Goal: Task Accomplishment & Management: Manage account settings

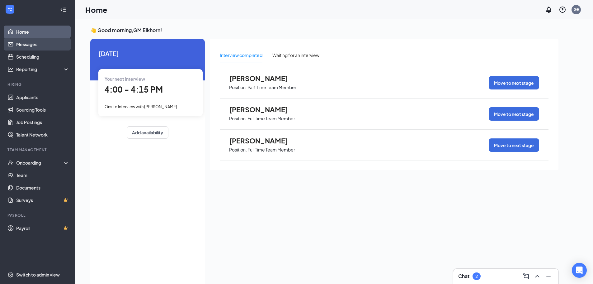
click at [31, 47] on link "Messages" at bounding box center [42, 44] width 53 height 12
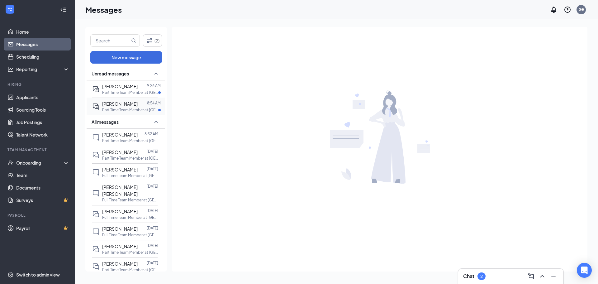
click at [112, 112] on p "Part Time Team Member at [GEOGRAPHIC_DATA][PERSON_NAME] of [GEOGRAPHIC_DATA]" at bounding box center [130, 109] width 56 height 5
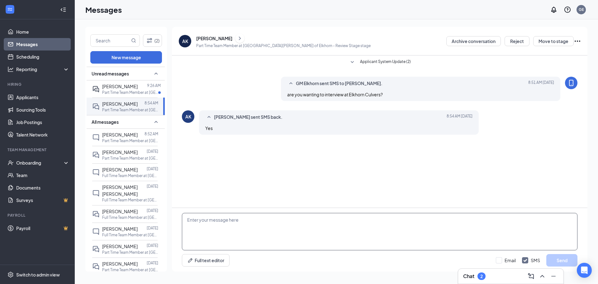
click at [213, 235] on textarea at bounding box center [380, 231] width 396 height 37
type textarea "what day and time works for you?"
click at [561, 262] on button "Send" at bounding box center [561, 260] width 31 height 12
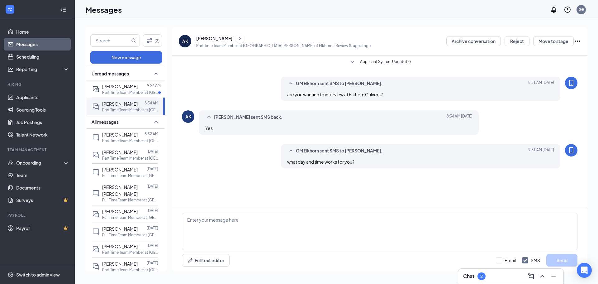
click at [222, 117] on span "[PERSON_NAME] sent SMS back." at bounding box center [248, 116] width 69 height 7
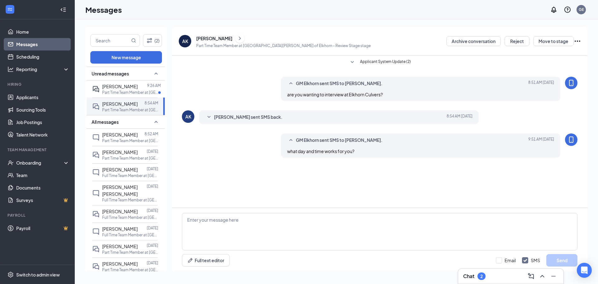
click at [222, 117] on span "[PERSON_NAME] sent SMS back." at bounding box center [248, 116] width 69 height 7
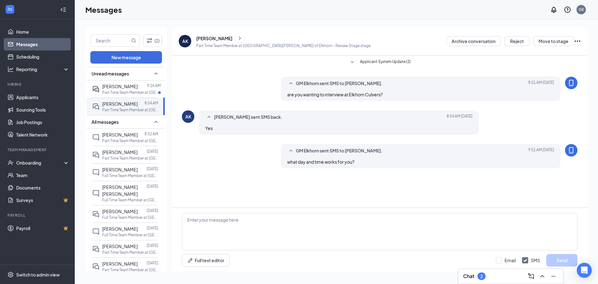
click at [214, 40] on div "[PERSON_NAME]" at bounding box center [214, 38] width 36 height 6
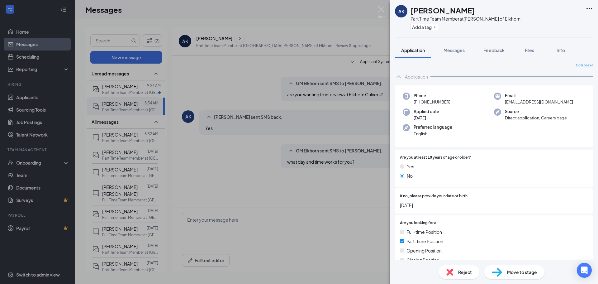
drag, startPoint x: 190, startPoint y: 42, endPoint x: 507, endPoint y: 177, distance: 344.8
click at [507, 177] on div "No" at bounding box center [494, 175] width 188 height 7
drag, startPoint x: 442, startPoint y: 13, endPoint x: 412, endPoint y: 13, distance: 29.9
click at [412, 13] on div "[PERSON_NAME]" at bounding box center [465, 10] width 110 height 11
copy h1 "[PERSON_NAME]"
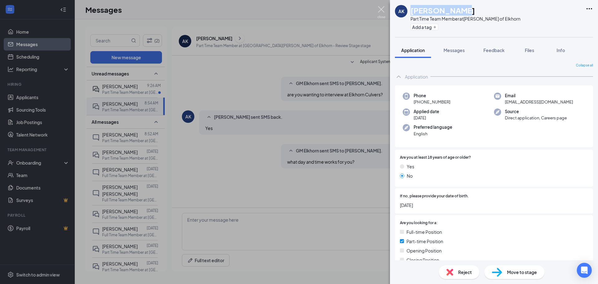
click at [381, 11] on img at bounding box center [381, 12] width 8 height 12
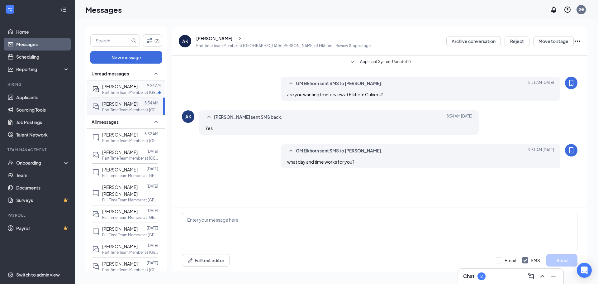
click at [114, 90] on p "Part Time Team Member at [GEOGRAPHIC_DATA][PERSON_NAME] of [GEOGRAPHIC_DATA]" at bounding box center [130, 92] width 56 height 5
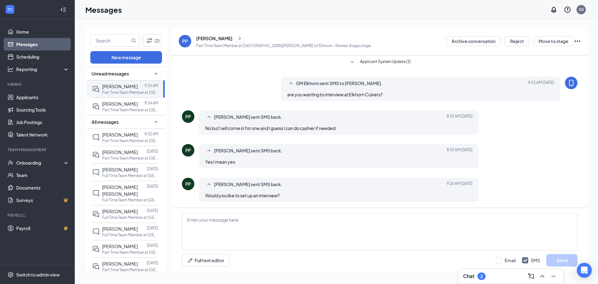
scroll to position [1, 0]
click at [579, 42] on icon "Ellipses" at bounding box center [577, 40] width 7 height 7
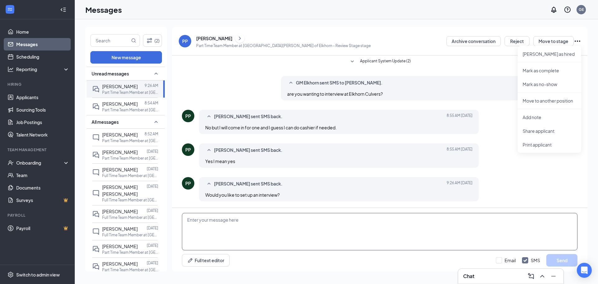
click at [352, 227] on textarea at bounding box center [380, 231] width 396 height 37
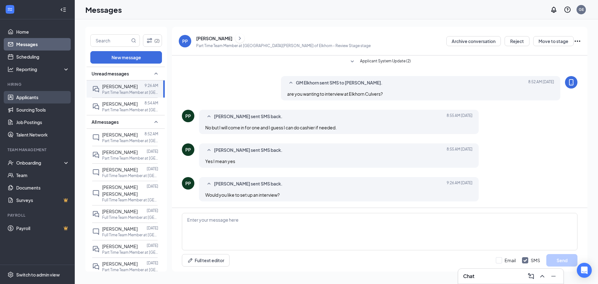
click at [35, 99] on link "Applicants" at bounding box center [42, 97] width 53 height 12
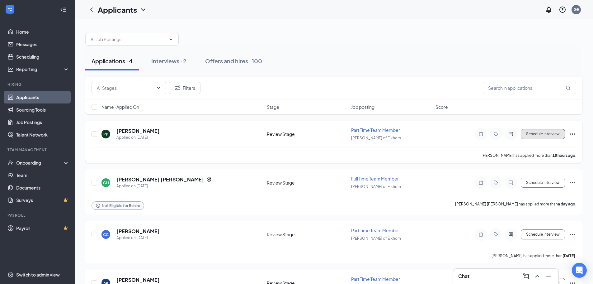
click at [562, 134] on button "Schedule Interview" at bounding box center [543, 134] width 44 height 10
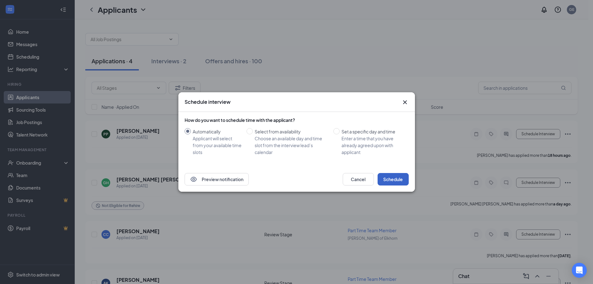
click at [394, 182] on button "Schedule" at bounding box center [393, 179] width 31 height 12
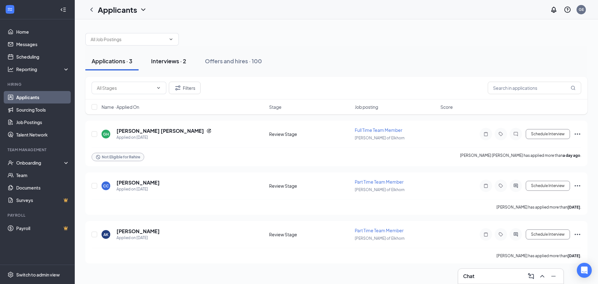
click at [171, 62] on div "Interviews · 2" at bounding box center [168, 61] width 35 height 8
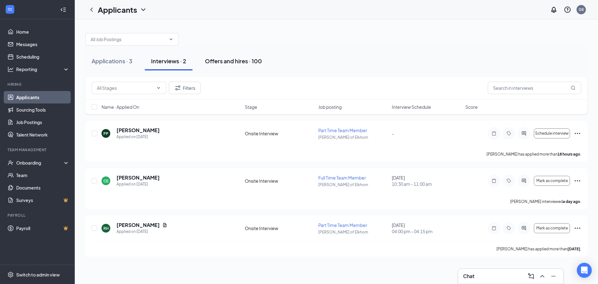
click at [224, 68] on button "Offers and hires · 100" at bounding box center [233, 61] width 69 height 19
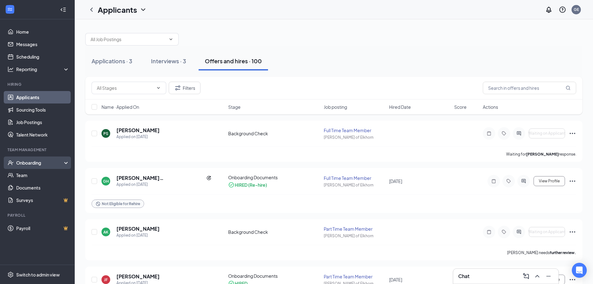
click at [41, 159] on div "Onboarding" at bounding box center [37, 162] width 75 height 12
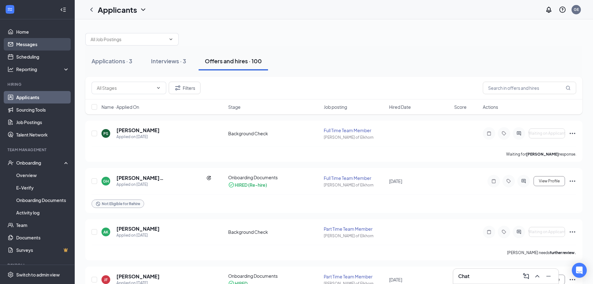
click at [28, 45] on link "Messages" at bounding box center [42, 44] width 53 height 12
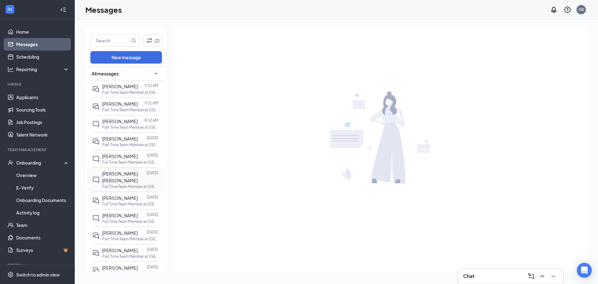
click at [132, 176] on span "[PERSON_NAME] [PERSON_NAME]" at bounding box center [120, 177] width 36 height 12
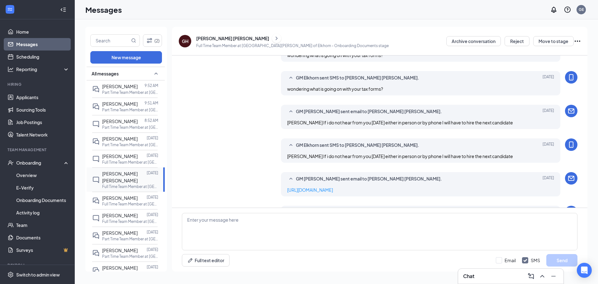
scroll to position [238, 0]
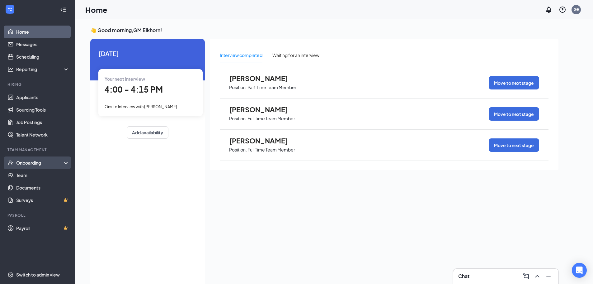
click at [31, 163] on div "Onboarding" at bounding box center [40, 162] width 48 height 6
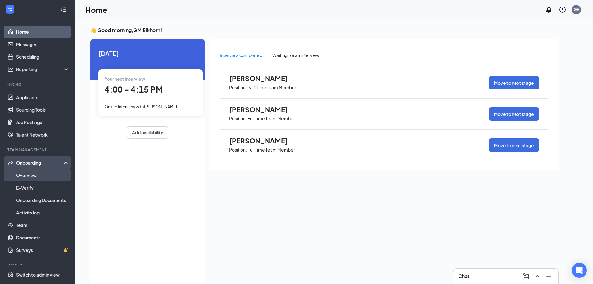
click at [42, 175] on link "Overview" at bounding box center [42, 175] width 53 height 12
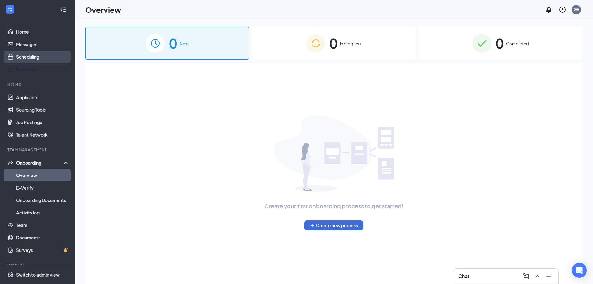
drag, startPoint x: 39, startPoint y: 64, endPoint x: 35, endPoint y: 55, distance: 10.0
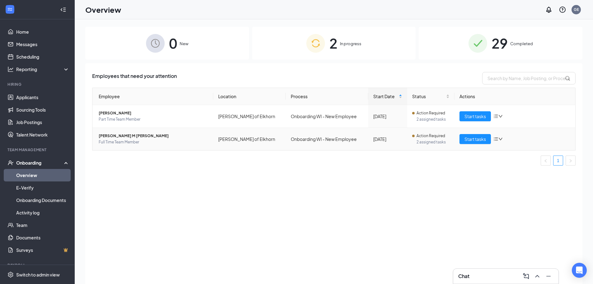
drag, startPoint x: 35, startPoint y: 55, endPoint x: 135, endPoint y: 135, distance: 128.7
click at [135, 135] on span "Griffin M Humphreys" at bounding box center [154, 136] width 110 height 6
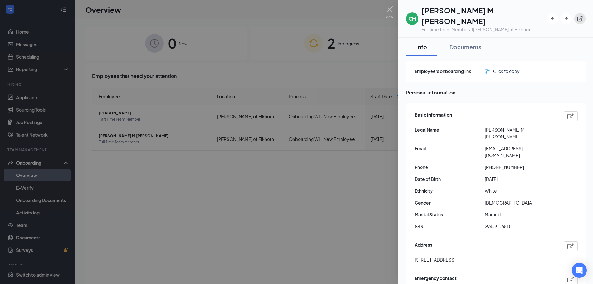
click at [298, 16] on icon "ExternalLink" at bounding box center [580, 19] width 6 height 6
click at [298, 11] on img at bounding box center [390, 12] width 8 height 12
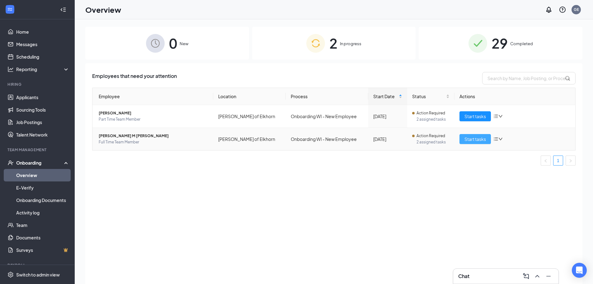
click at [298, 137] on span "Start tasks" at bounding box center [475, 138] width 21 height 7
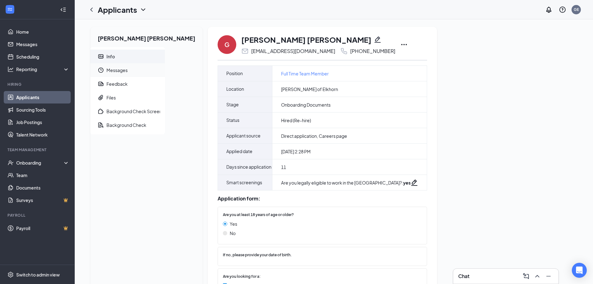
click at [127, 73] on span "Messages" at bounding box center [134, 70] width 54 height 14
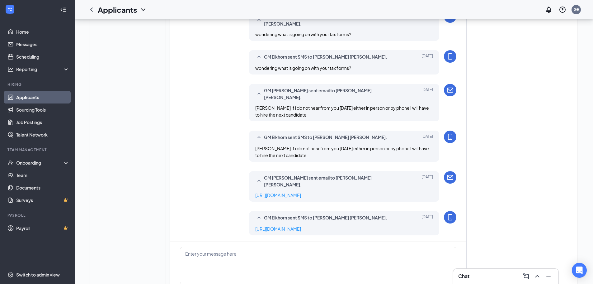
scroll to position [292, 0]
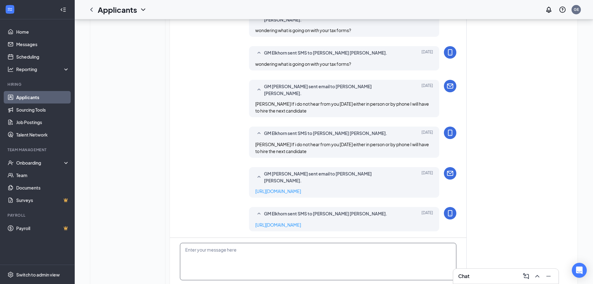
click at [301, 243] on textarea at bounding box center [318, 261] width 277 height 37
click at [297, 243] on textarea "Reminder of orintation today at 10am bring with you yoru photo id and ss card." at bounding box center [318, 261] width 277 height 37
click at [369, 243] on textarea "Reminder of orientation today at 10am bring with you your photo id and ss card." at bounding box center [318, 261] width 277 height 37
type textarea "Reminder of orientation today at 10am bring with you your photo id and ss card."
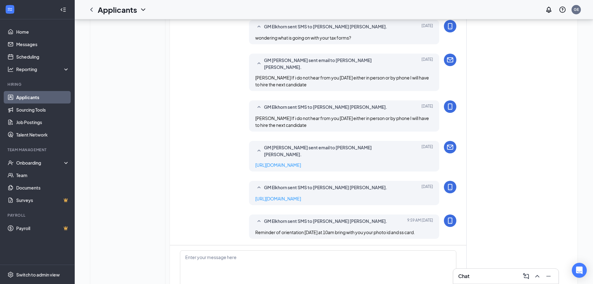
scroll to position [325, 0]
